Goal: Find specific page/section: Find specific page/section

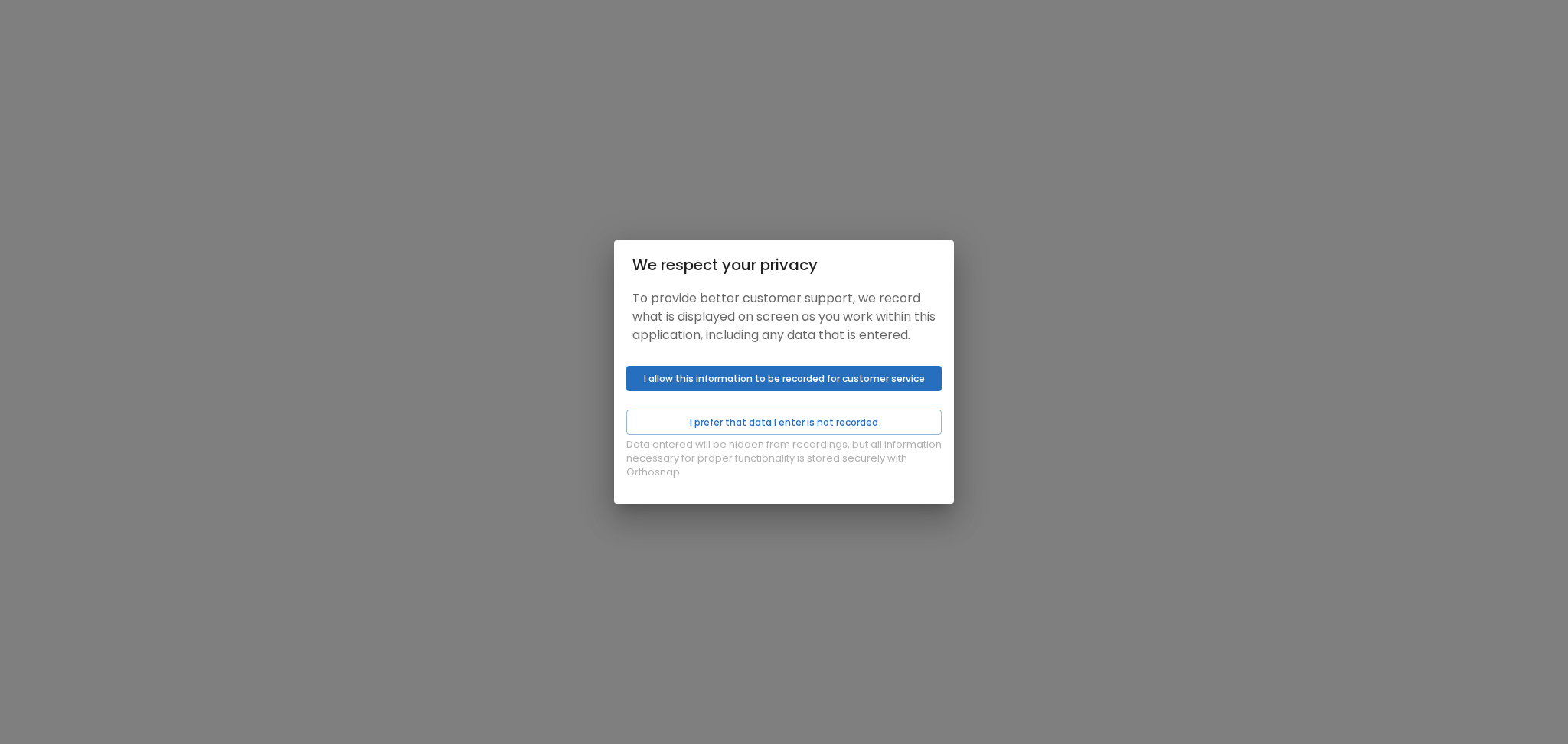
click at [687, 373] on div "Data entered will be hidden from recordings, but all information necessary for …" at bounding box center [784, 432] width 340 height 144
click at [682, 382] on button "I allow this information to be recorded for customer service" at bounding box center [784, 378] width 316 height 25
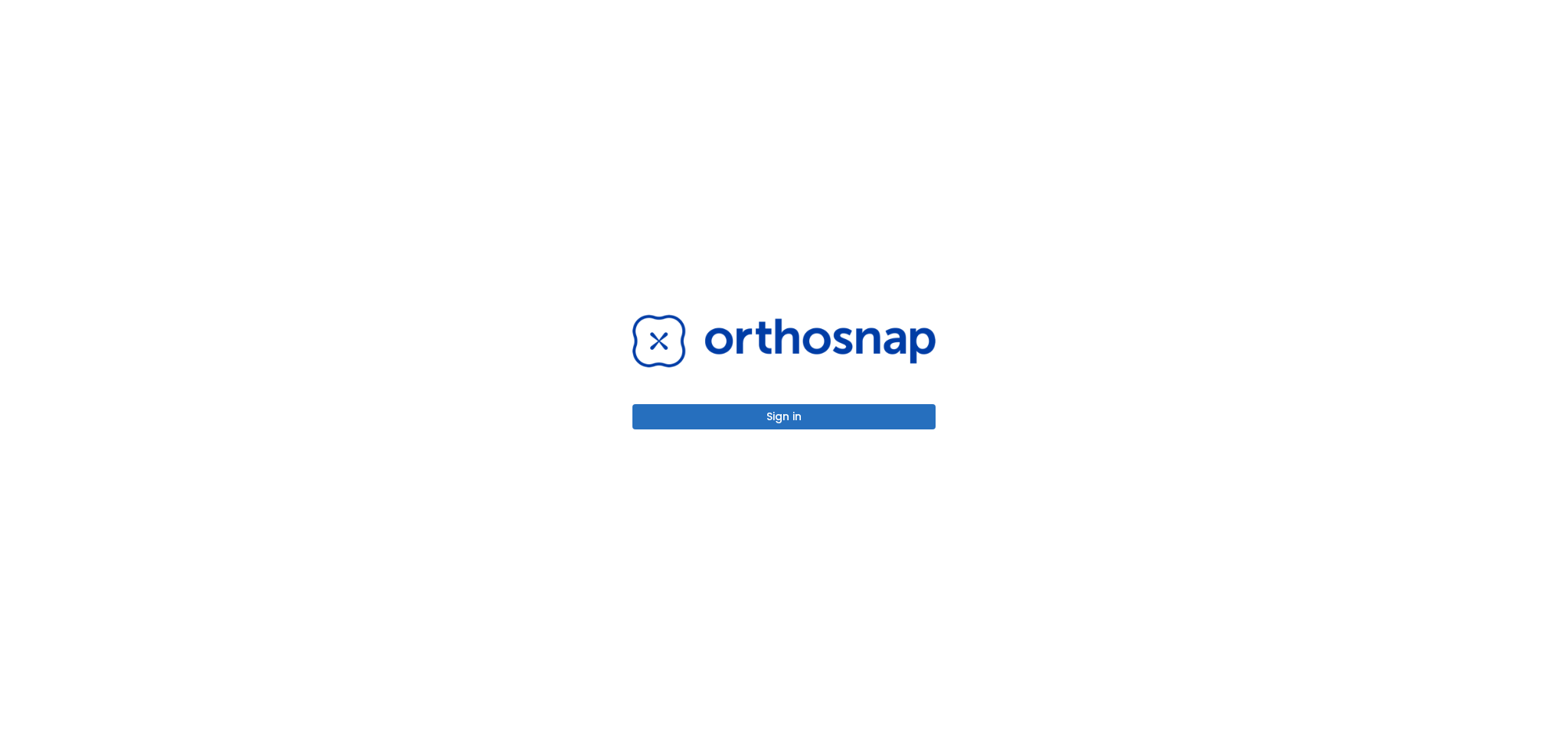
click at [684, 406] on button "Sign in" at bounding box center [784, 417] width 303 height 25
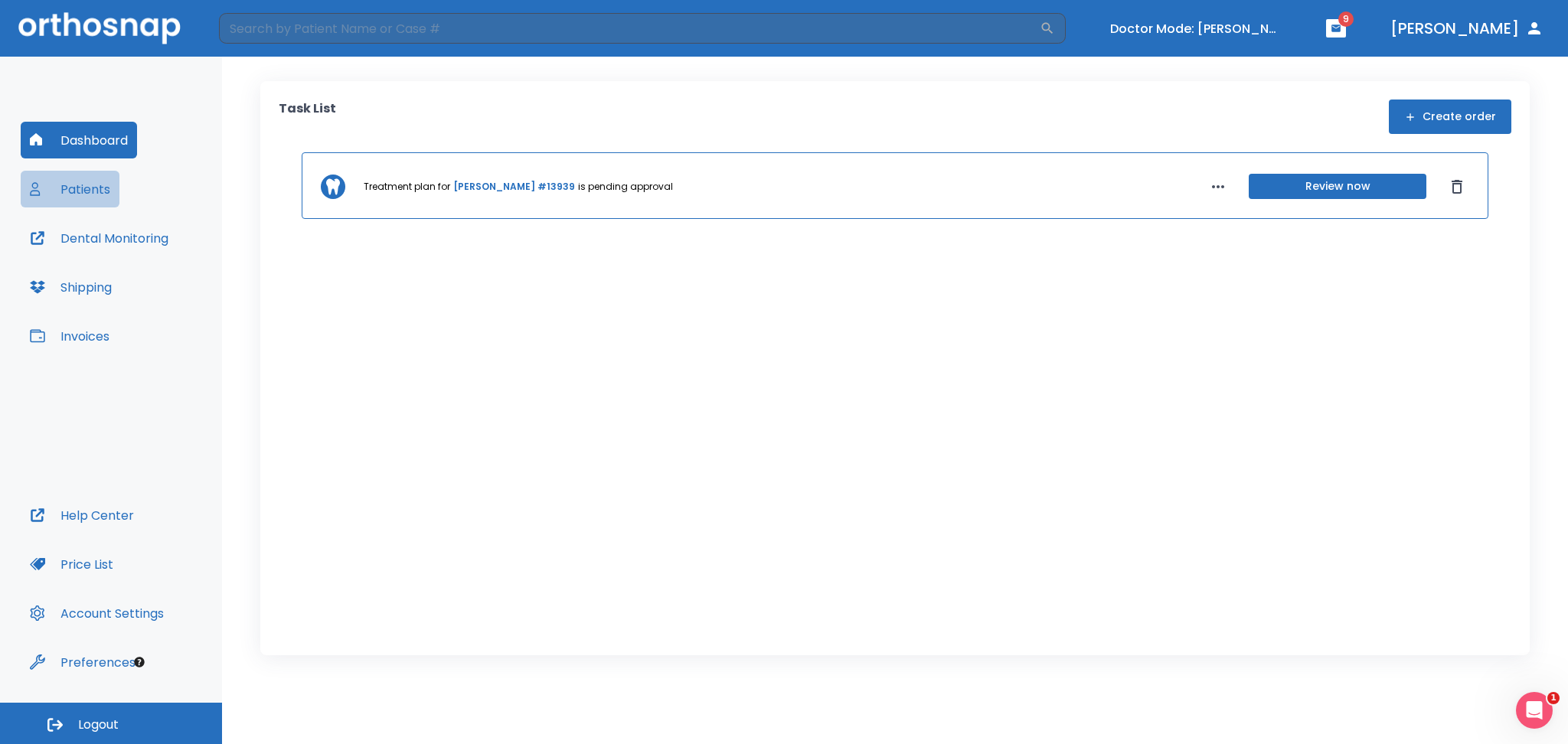
click at [82, 183] on button "Patients" at bounding box center [69, 189] width 99 height 36
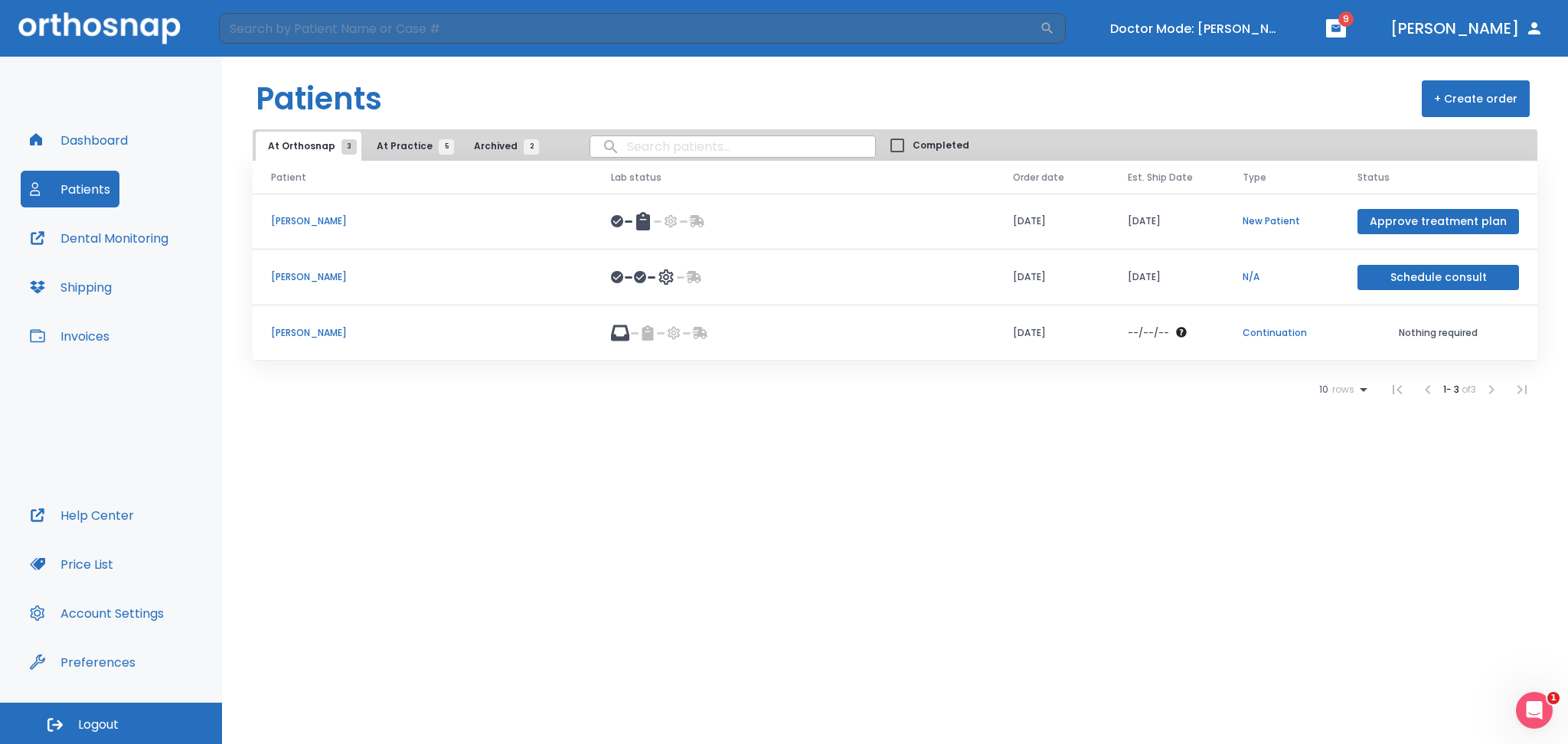
click at [75, 346] on button "Invoices" at bounding box center [69, 335] width 98 height 36
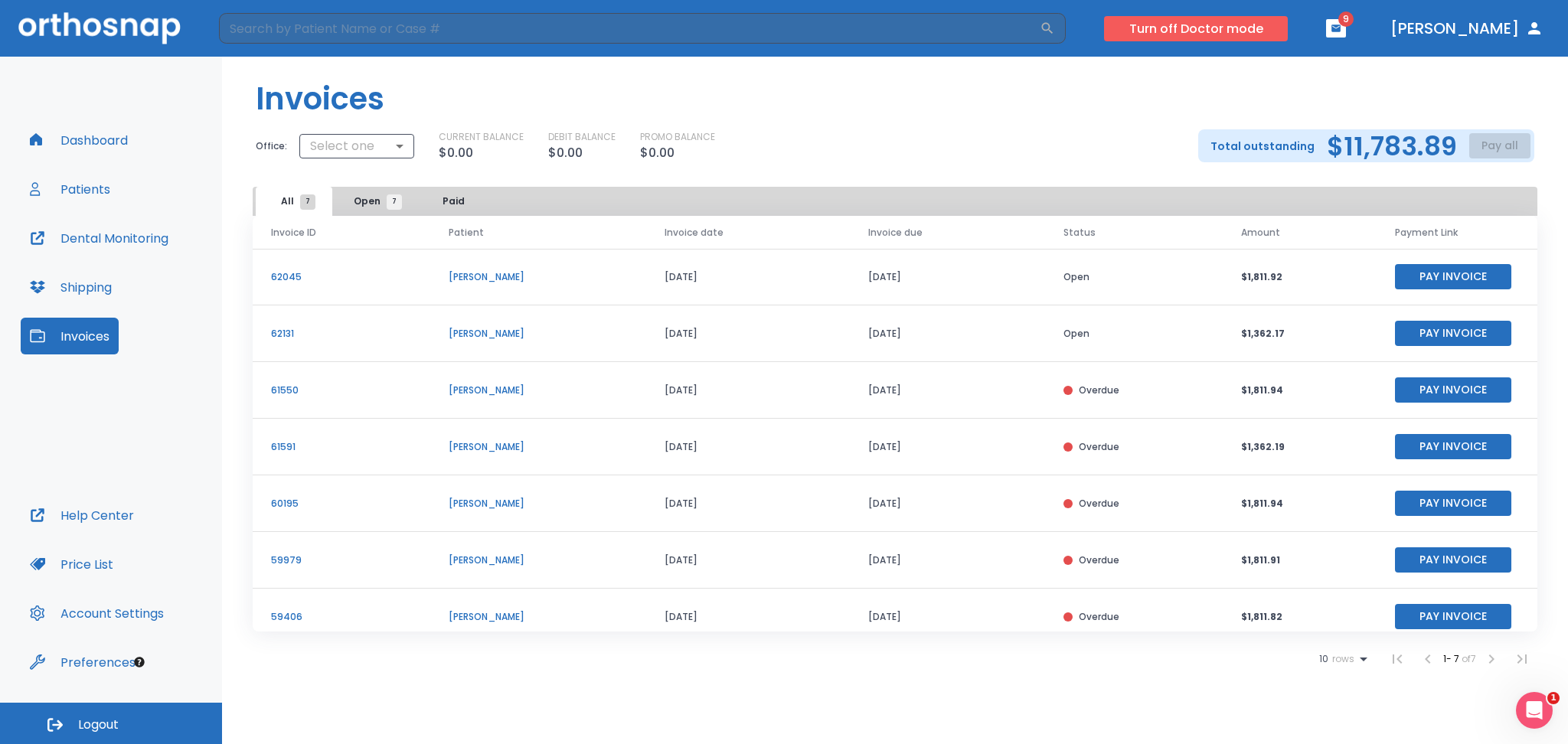
click at [1266, 23] on button "Turn off Doctor mode" at bounding box center [1195, 29] width 184 height 25
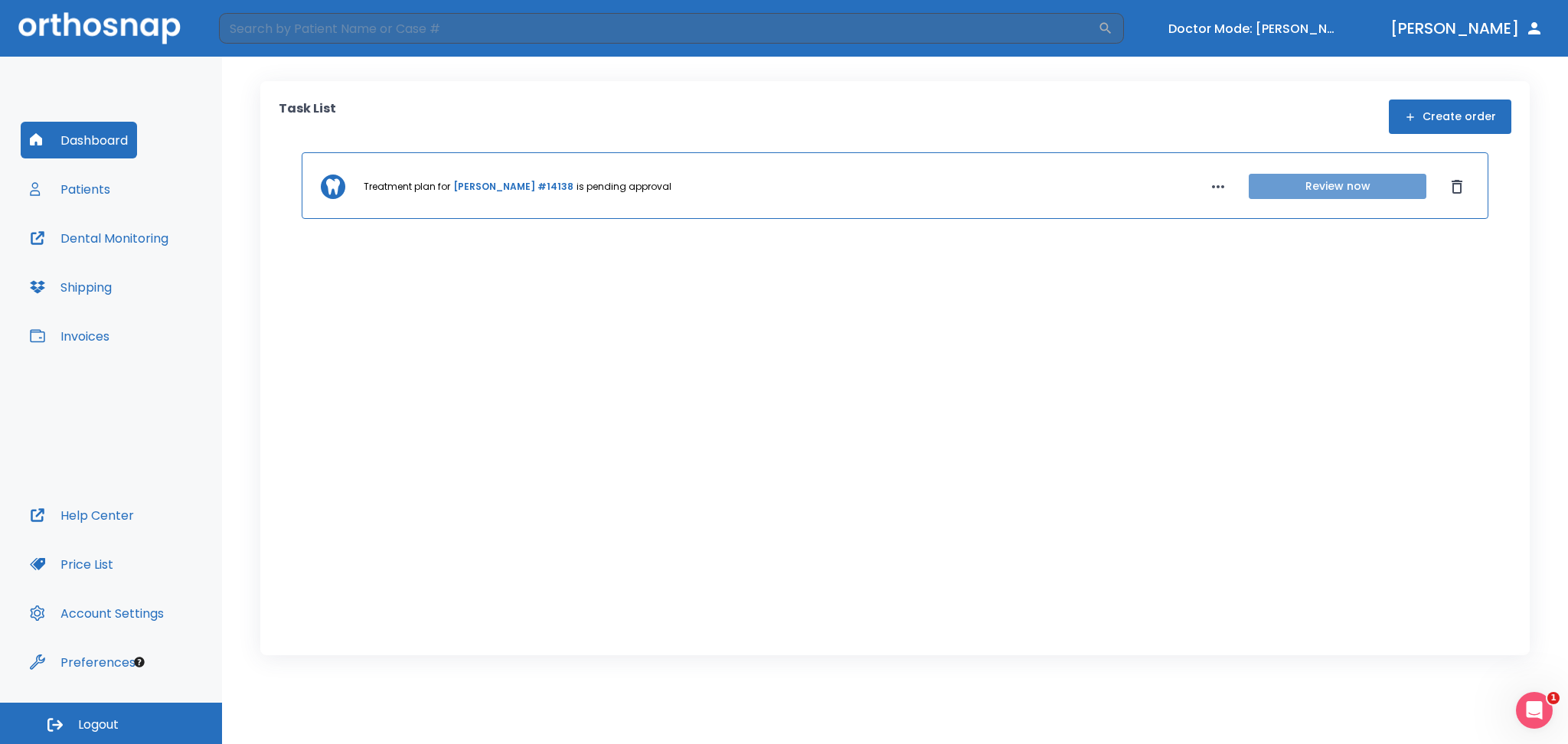
click at [1271, 189] on button "Review now" at bounding box center [1338, 186] width 178 height 25
